Goal: Information Seeking & Learning: Learn about a topic

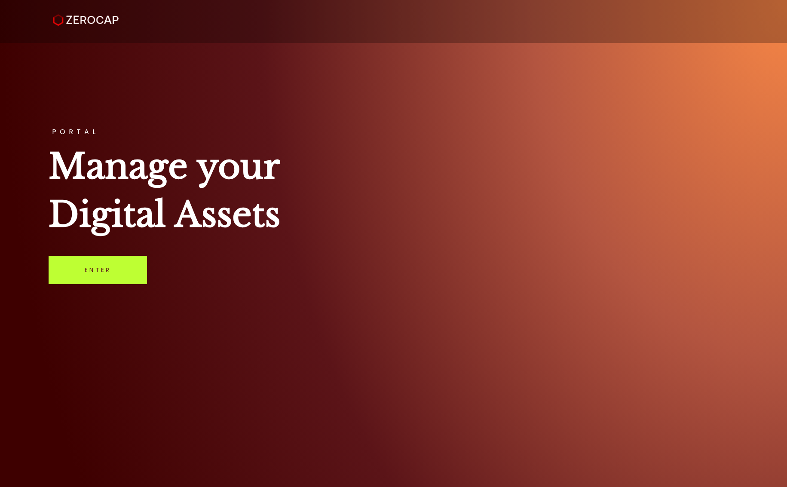
click at [88, 265] on link "Enter" at bounding box center [98, 270] width 98 height 28
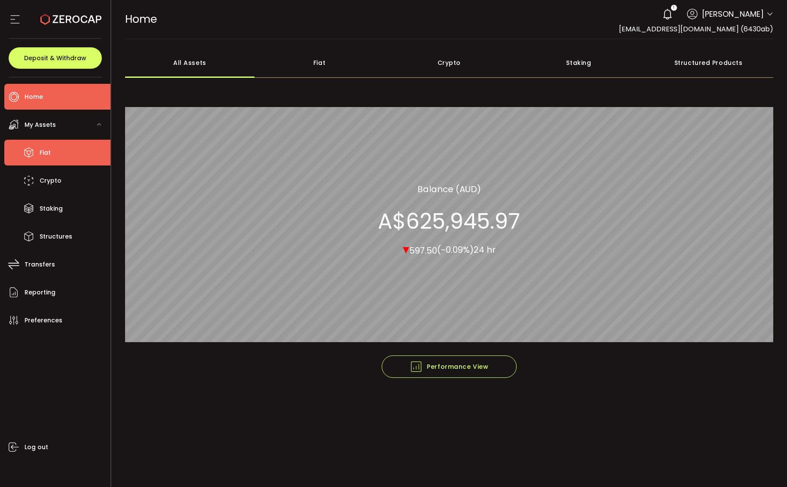
click at [48, 153] on span "Fiat" at bounding box center [45, 153] width 11 height 12
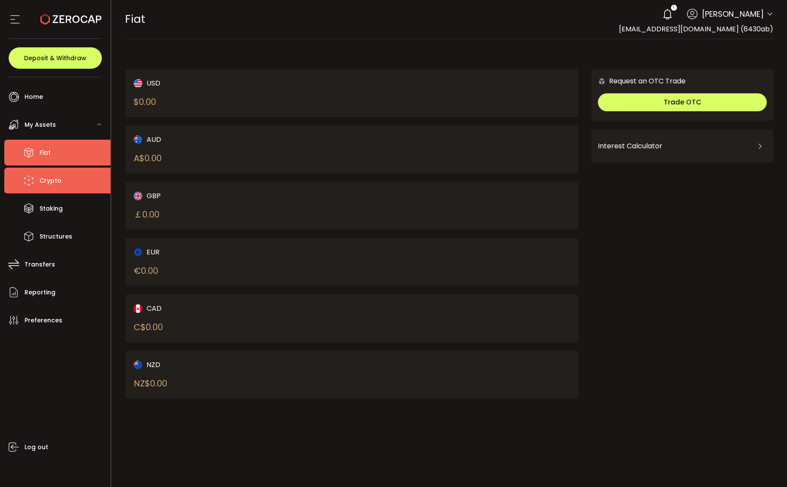
click at [55, 181] on span "Crypto" at bounding box center [51, 181] width 22 height 12
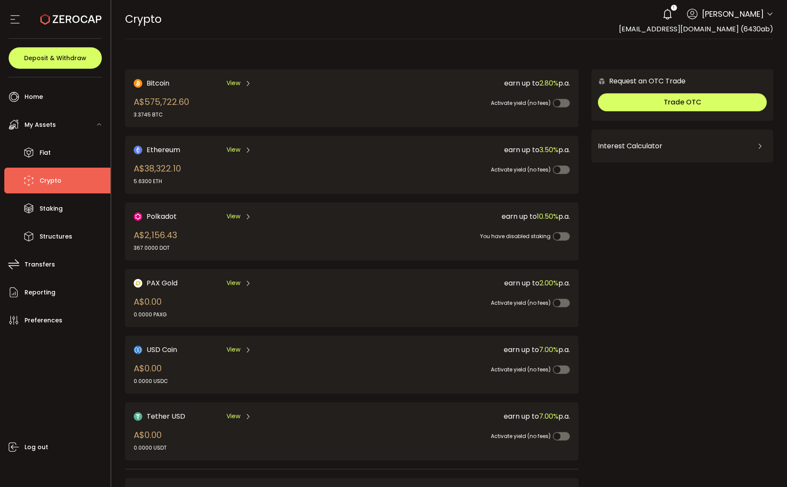
click at [246, 148] on icon at bounding box center [248, 150] width 7 height 7
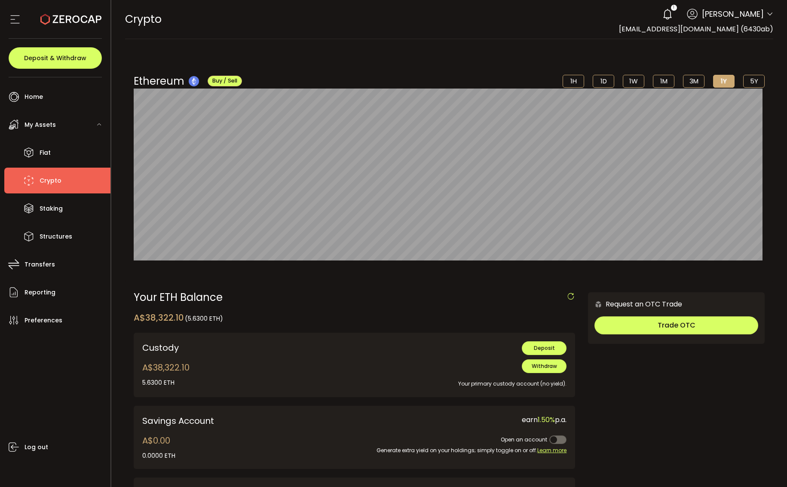
click at [756, 82] on li "5Y" at bounding box center [753, 81] width 21 height 13
click at [78, 185] on li "Crypto" at bounding box center [57, 181] width 106 height 26
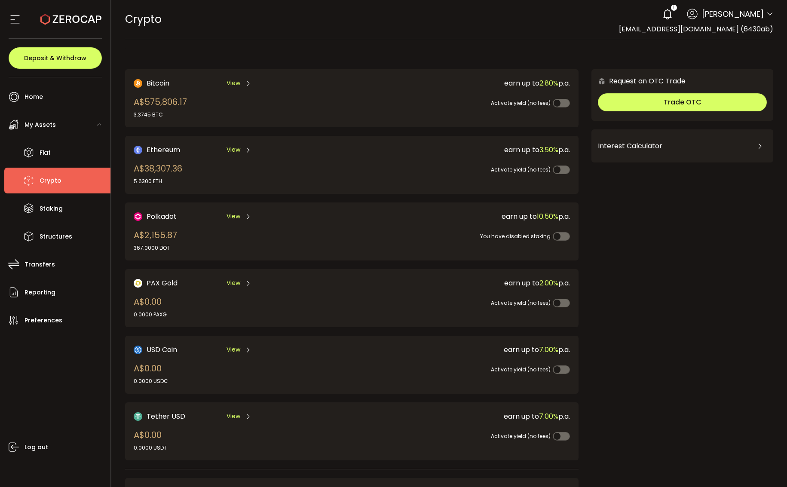
click at [242, 83] on div "View" at bounding box center [239, 83] width 25 height 11
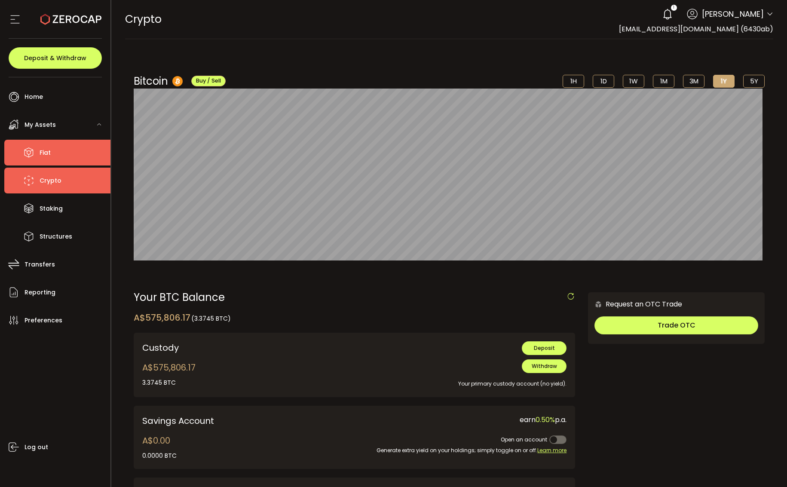
click at [49, 151] on span "Fiat" at bounding box center [45, 153] width 11 height 12
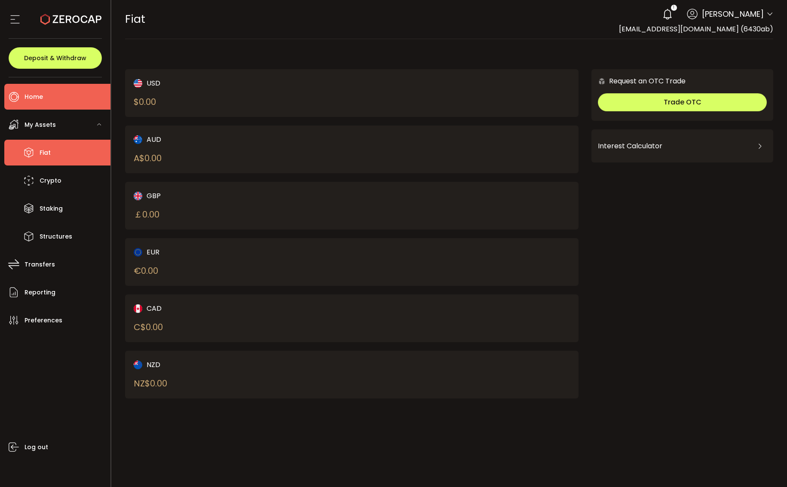
click at [33, 95] on span "Home" at bounding box center [34, 97] width 18 height 12
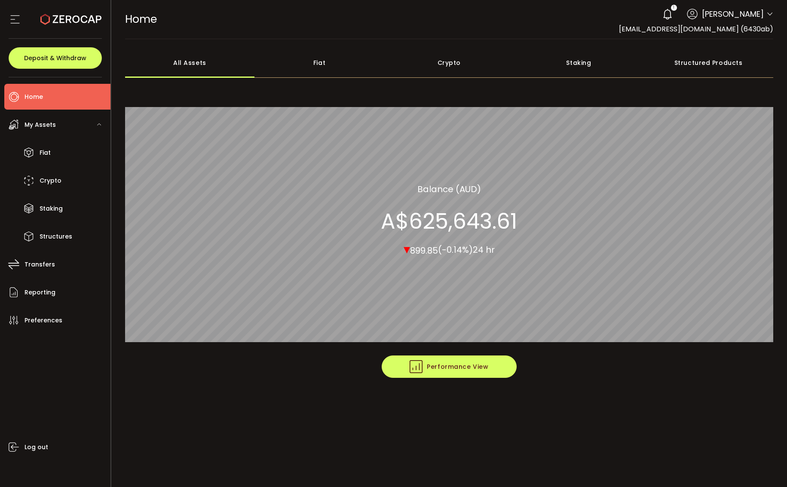
click at [452, 368] on span "Performance View" at bounding box center [449, 366] width 79 height 13
